Goal: Use online tool/utility: Use online tool/utility

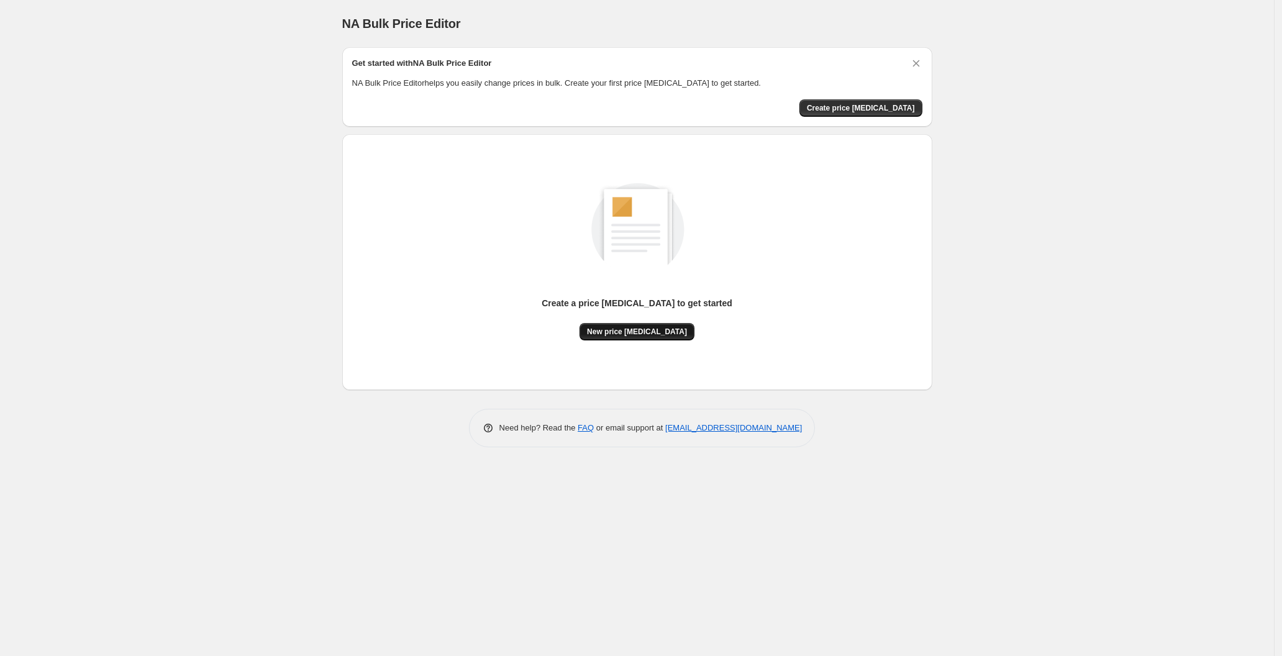
click at [626, 327] on span "New price [MEDICAL_DATA]" at bounding box center [637, 332] width 100 height 10
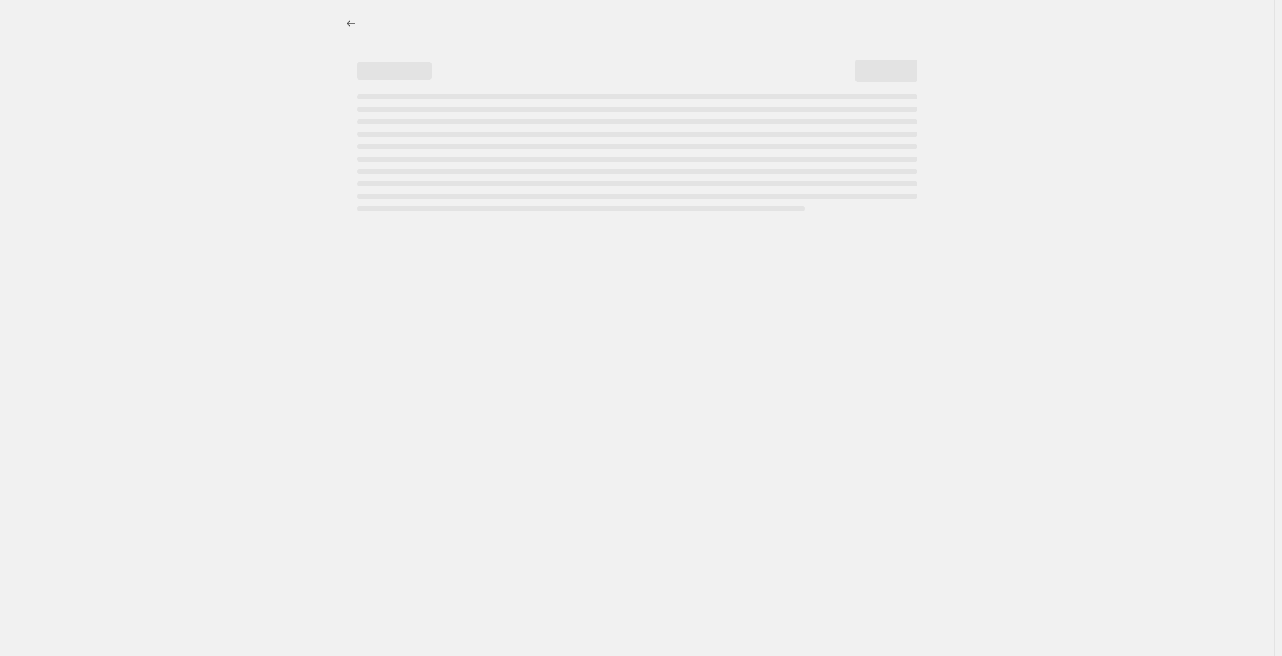
select select "percentage"
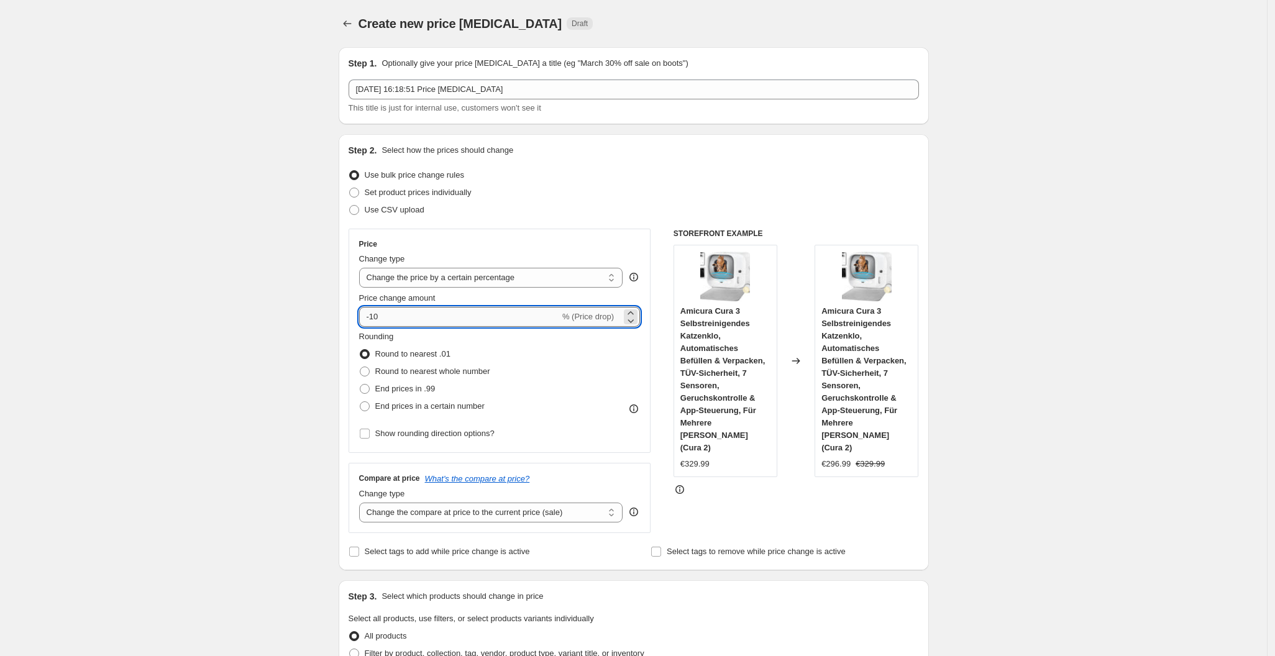
click at [444, 314] on input "-10" at bounding box center [459, 317] width 201 height 20
type input "-1"
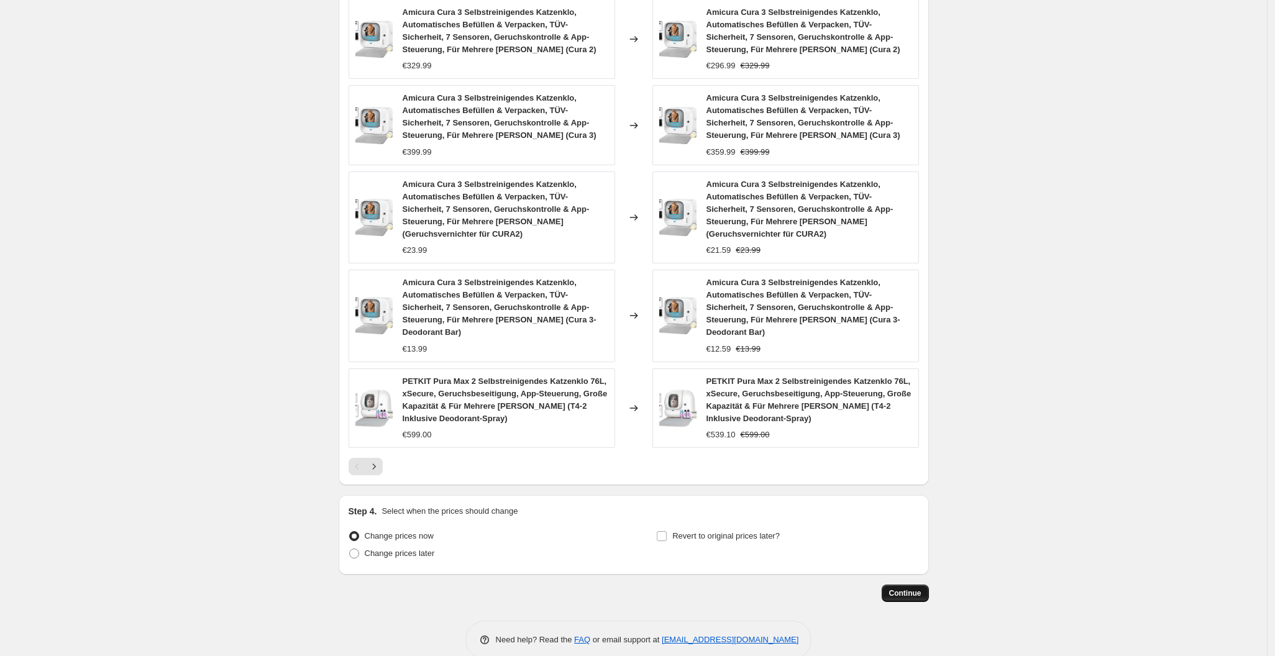
type input "-25"
click at [906, 588] on span "Continue" at bounding box center [905, 593] width 32 height 10
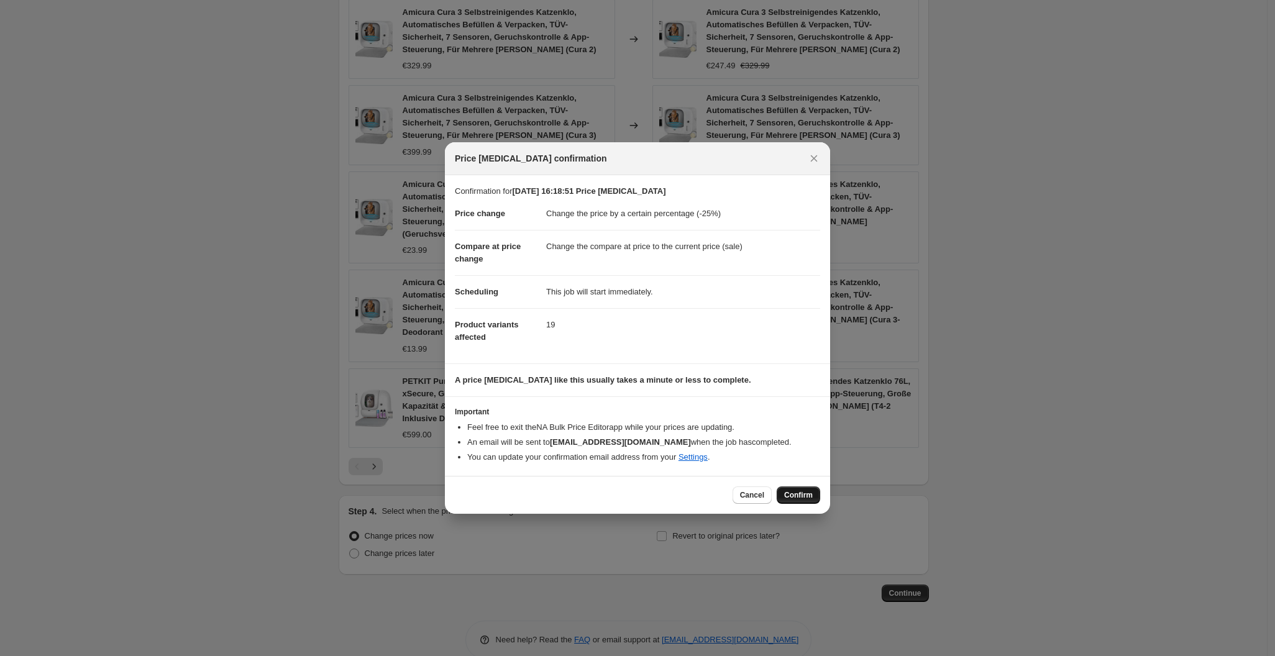
click at [804, 501] on button "Confirm" at bounding box center [798, 494] width 43 height 17
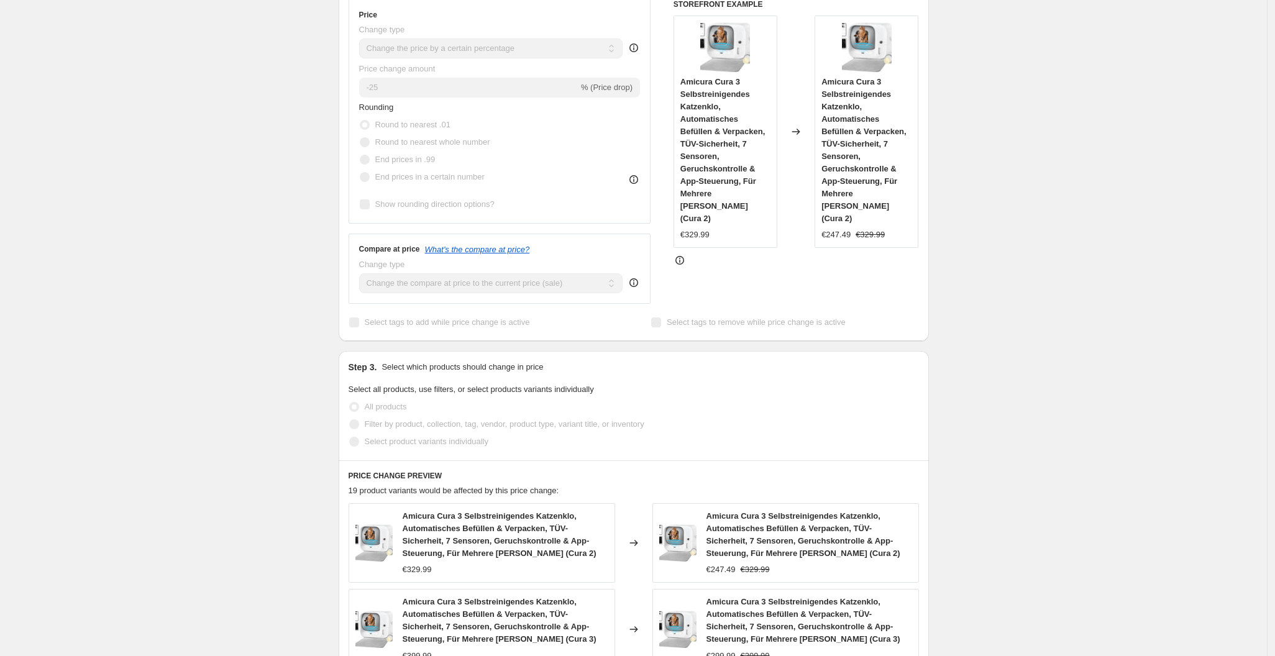
scroll to position [351, 0]
